Goal: Task Accomplishment & Management: Manage account settings

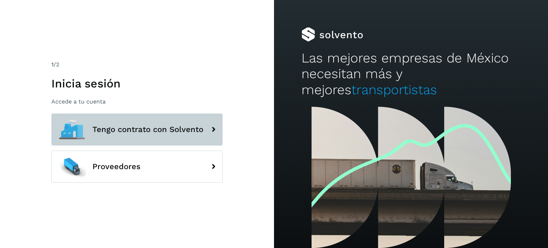
click at [169, 125] on span "Tengo contrato con Solvento" at bounding box center [147, 129] width 111 height 9
click at [167, 131] on span "Tengo contrato con Solvento" at bounding box center [147, 129] width 111 height 9
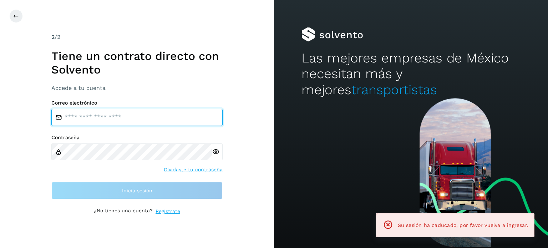
click at [144, 117] on input "email" at bounding box center [136, 117] width 171 height 17
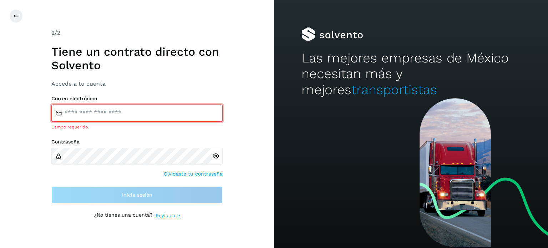
type input "**********"
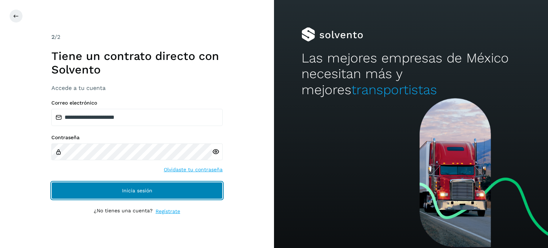
click at [138, 188] on span "Inicia sesión" at bounding box center [137, 190] width 30 height 5
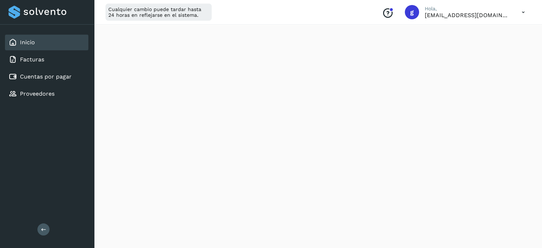
scroll to position [144, 0]
